Goal: Task Accomplishment & Management: Manage account settings

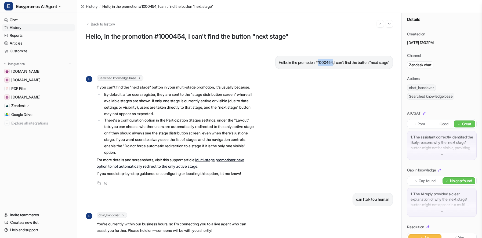
scroll to position [17, 0]
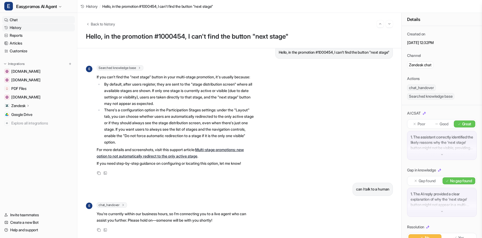
click at [14, 19] on link "Chat" at bounding box center [38, 20] width 73 height 8
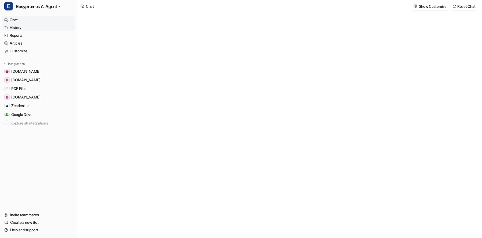
type textarea "**********"
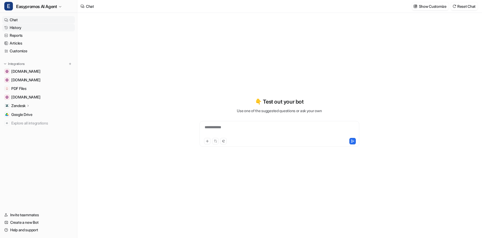
click at [14, 27] on link "History" at bounding box center [38, 28] width 73 height 8
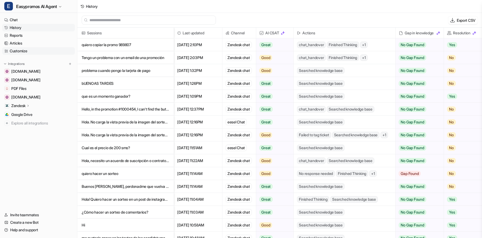
click at [20, 50] on link "Customize" at bounding box center [38, 51] width 73 height 8
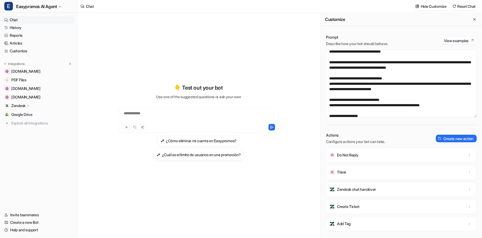
scroll to position [71, 0]
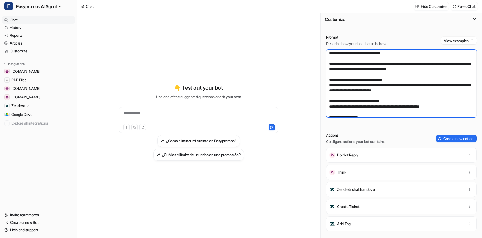
click at [330, 78] on textarea at bounding box center [401, 84] width 151 height 68
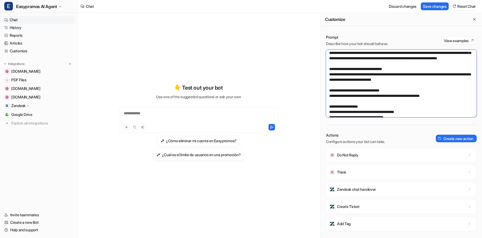
scroll to position [66, 0]
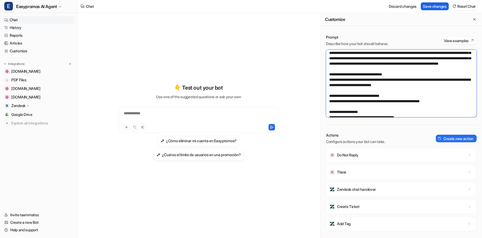
type textarea "**********"
click at [438, 5] on button "Save changes" at bounding box center [435, 6] width 28 height 8
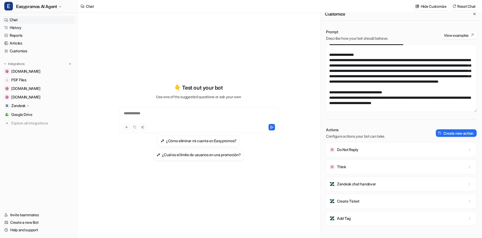
scroll to position [0, 0]
